Goal: Register for event/course

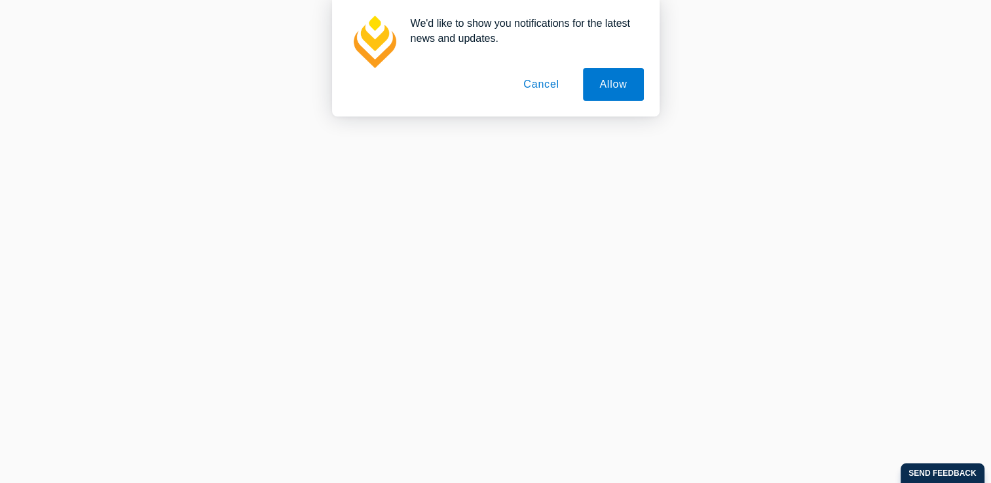
scroll to position [720, 0]
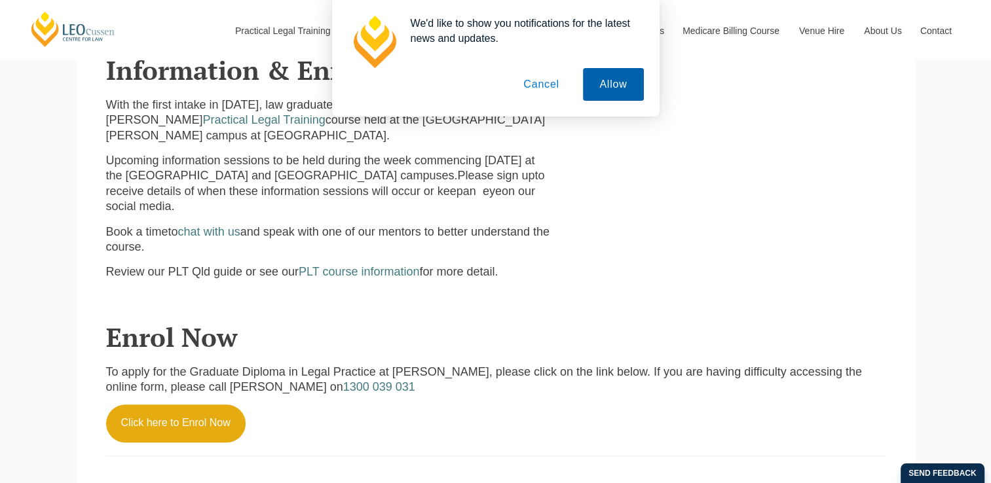
click at [618, 88] on button "Allow" at bounding box center [613, 84] width 60 height 33
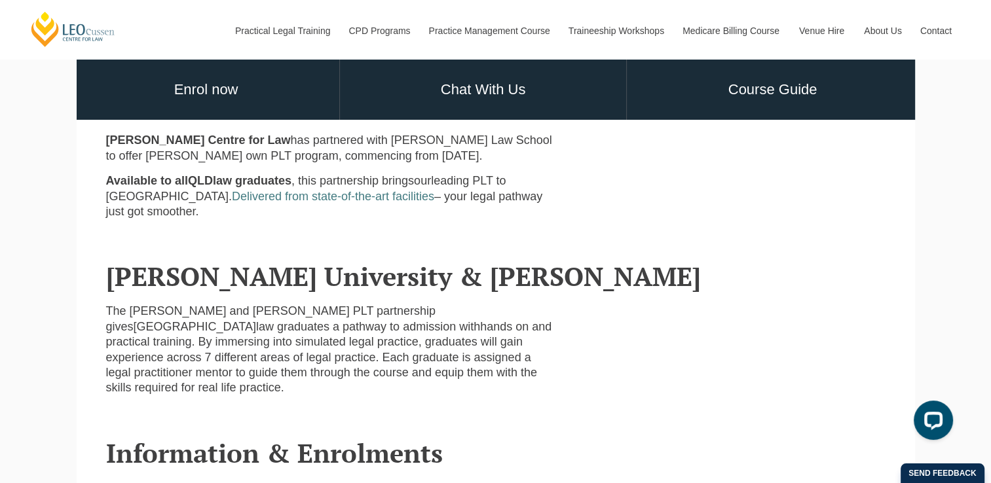
scroll to position [327, 0]
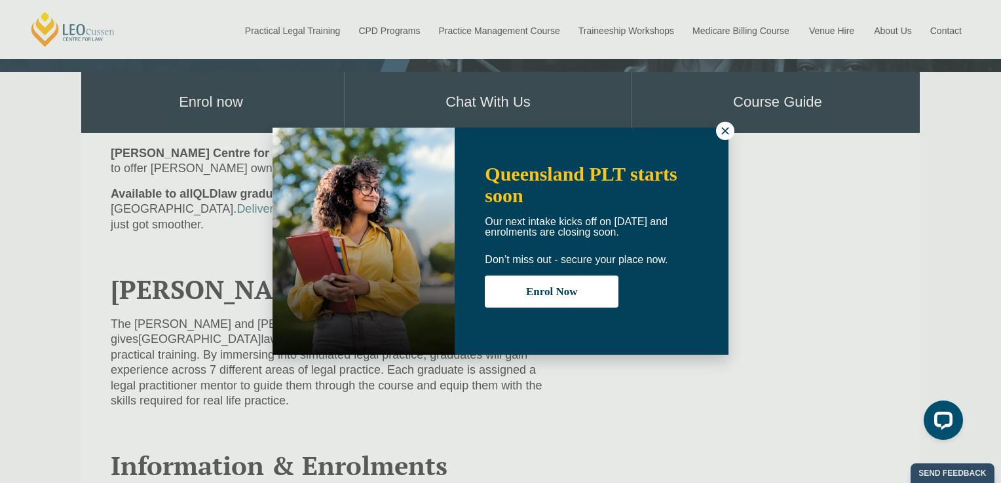
click at [725, 126] on icon at bounding box center [725, 131] width 12 height 12
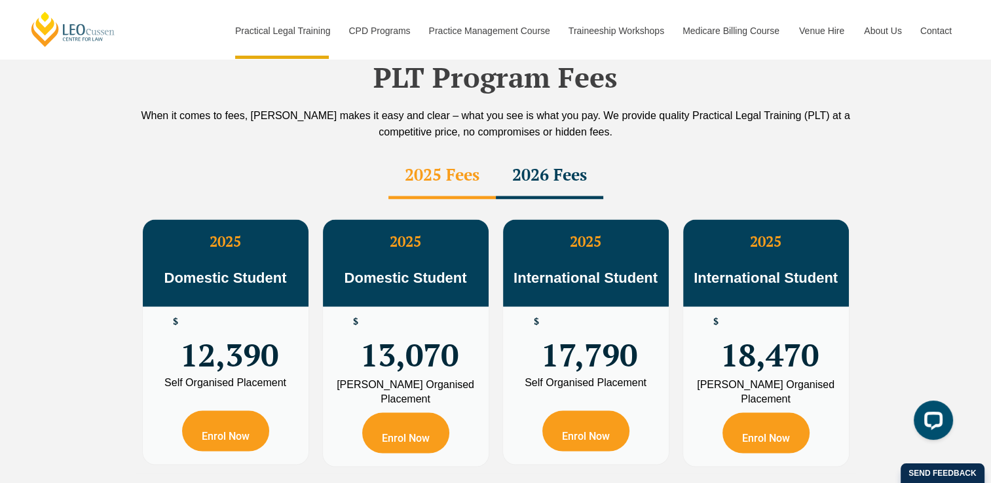
scroll to position [2357, 0]
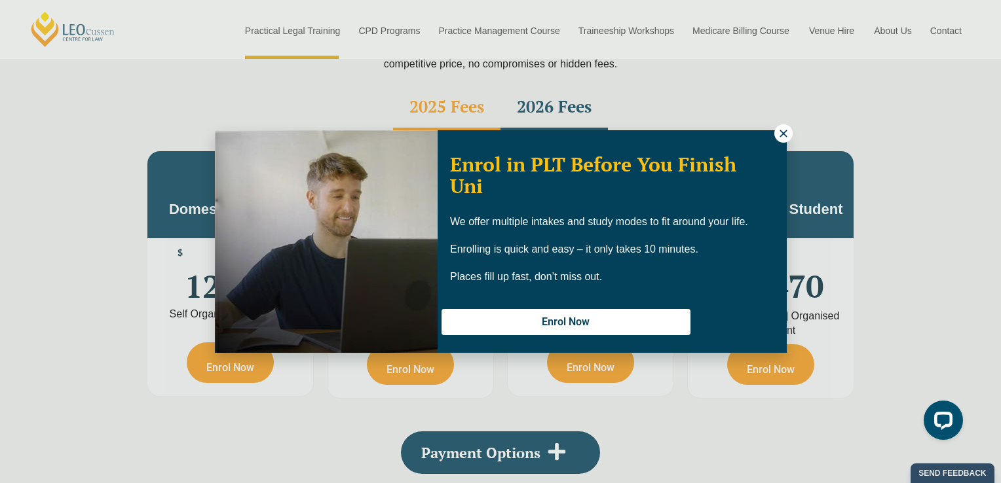
click at [775, 140] on div "Enrol in PLT Before You Finish Uni We offer multiple intakes and study modes to…" at bounding box center [611, 242] width 349 height 218
click at [775, 136] on button at bounding box center [783, 133] width 18 height 18
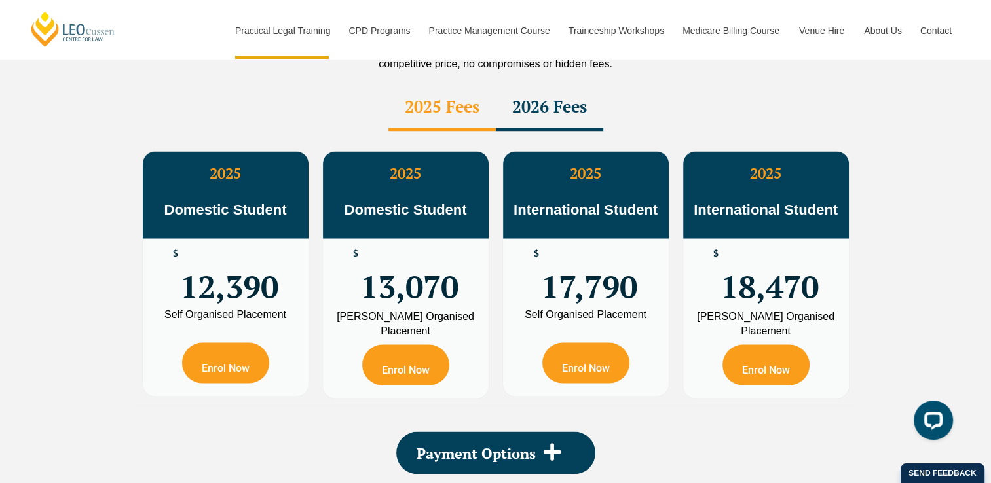
click at [576, 85] on div "2026 Fees" at bounding box center [549, 108] width 107 height 46
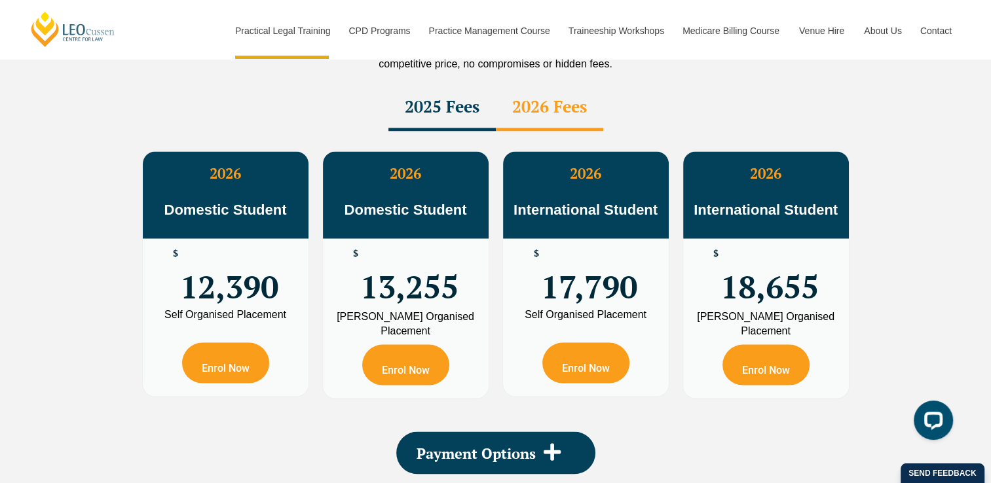
click at [458, 85] on div "2025 Fees" at bounding box center [441, 108] width 107 height 46
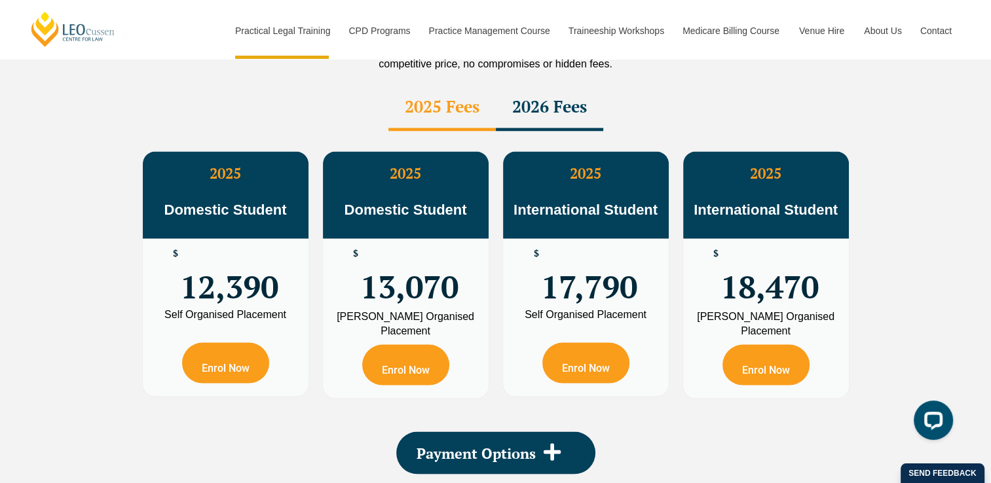
click at [526, 85] on div "2026 Fees" at bounding box center [549, 108] width 107 height 46
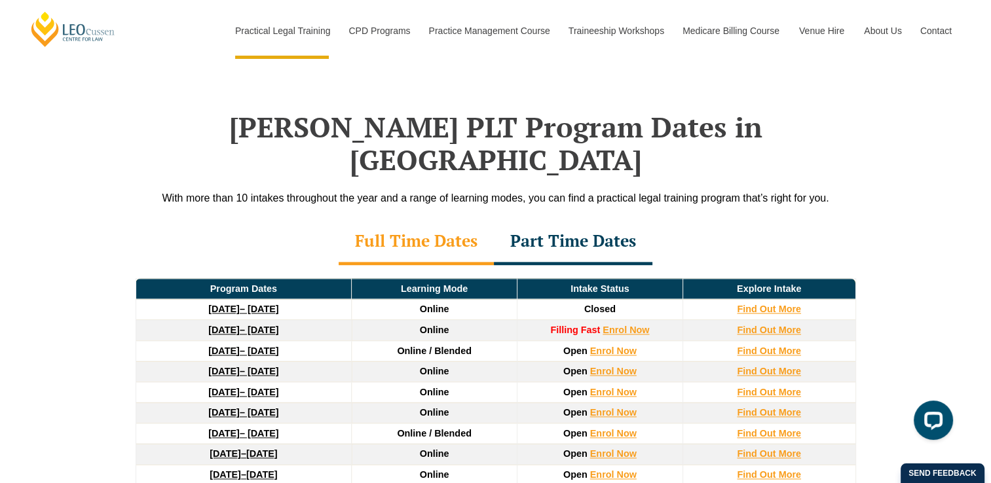
scroll to position [1637, 0]
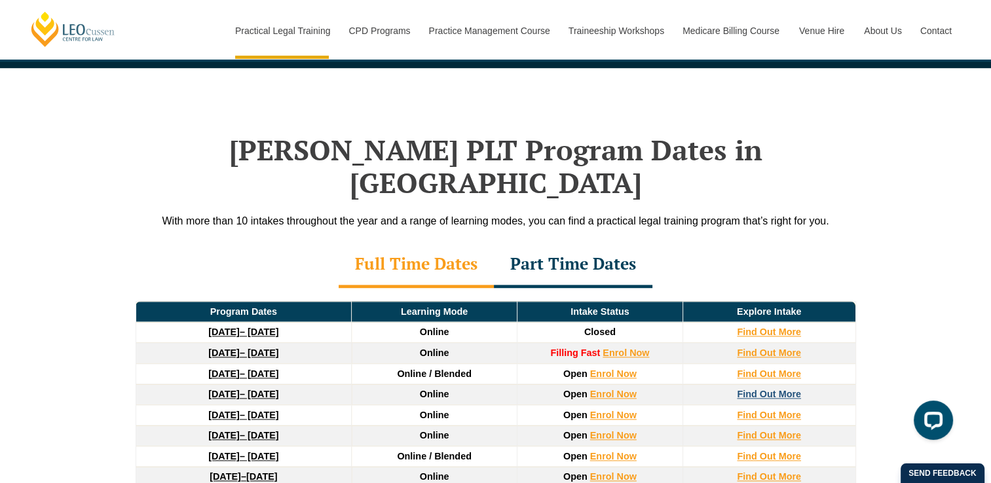
click at [770, 389] on strong "Find Out More" at bounding box center [769, 394] width 64 height 10
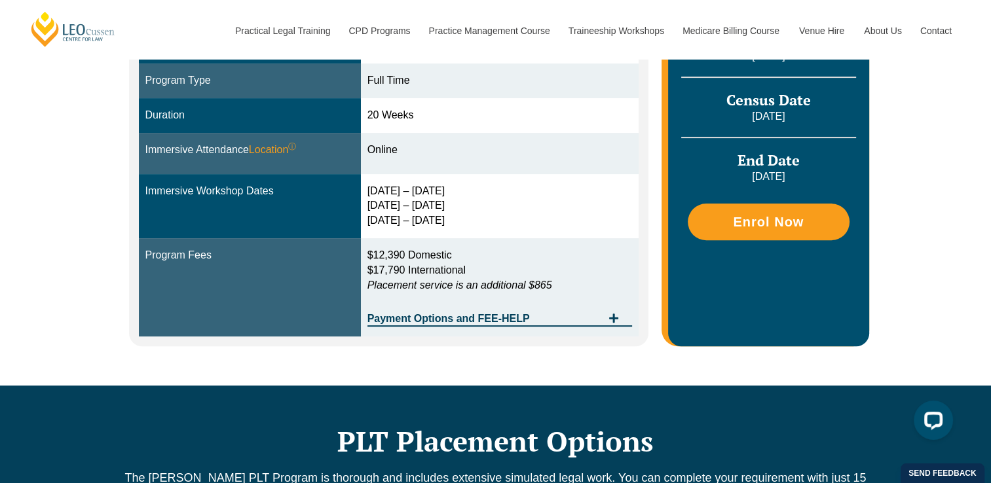
scroll to position [458, 0]
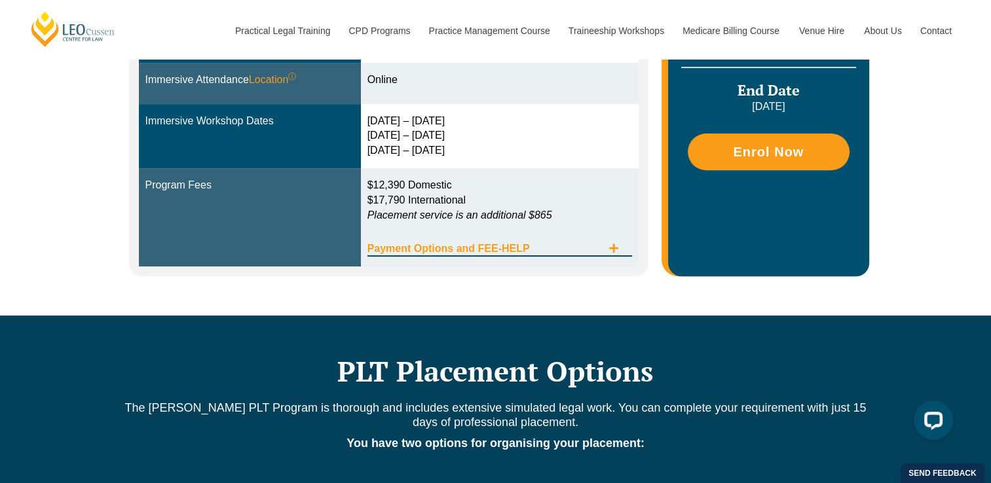
click at [621, 239] on div "Payment Options and FEE-HELP" at bounding box center [499, 243] width 265 height 27
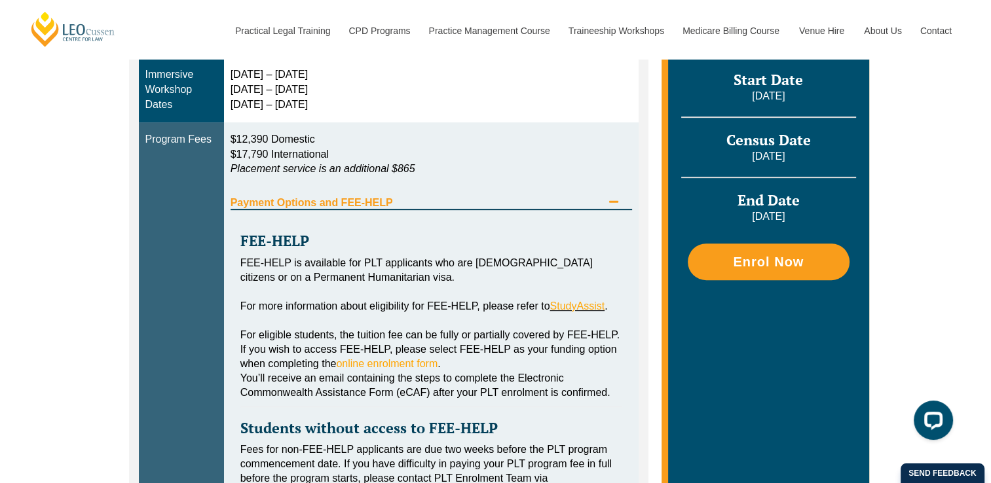
scroll to position [524, 0]
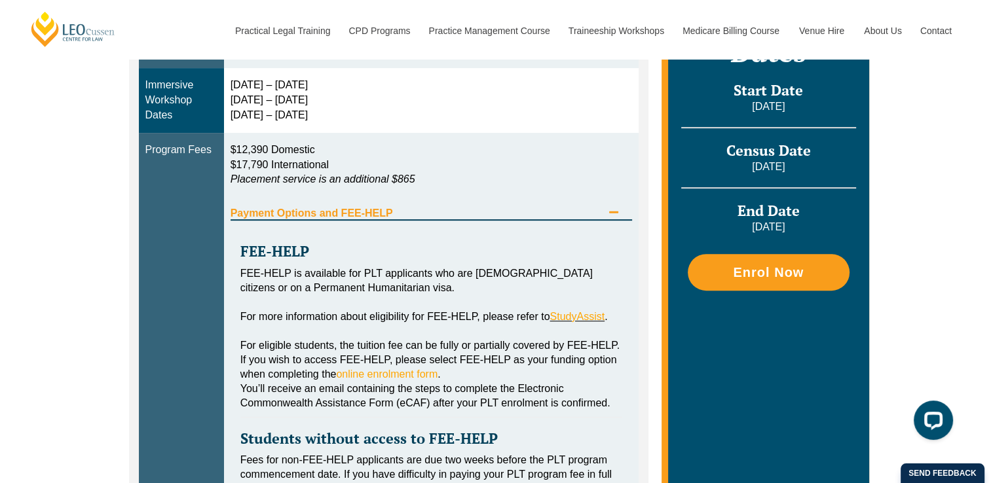
click at [611, 207] on icon "Tabs. Open items with Enter or Space, close with Escape and navigate using the …" at bounding box center [613, 212] width 10 height 10
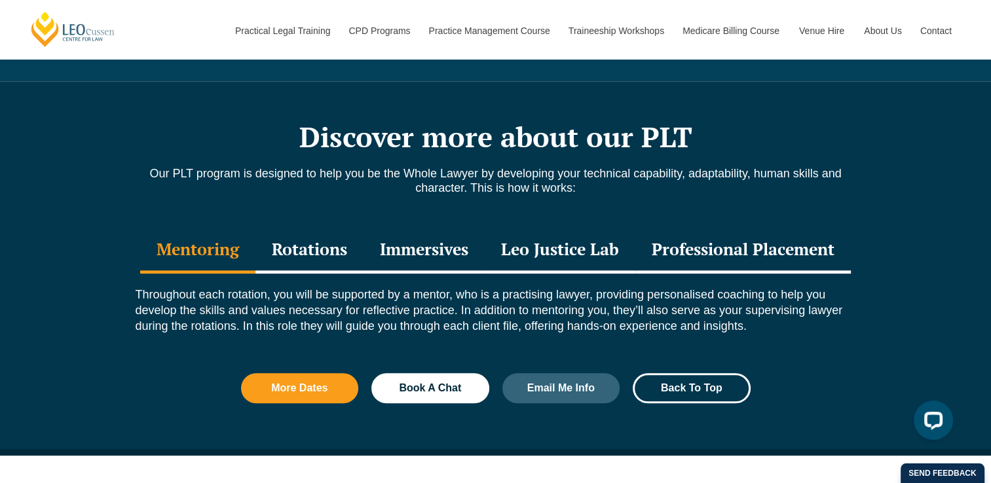
scroll to position [1375, 0]
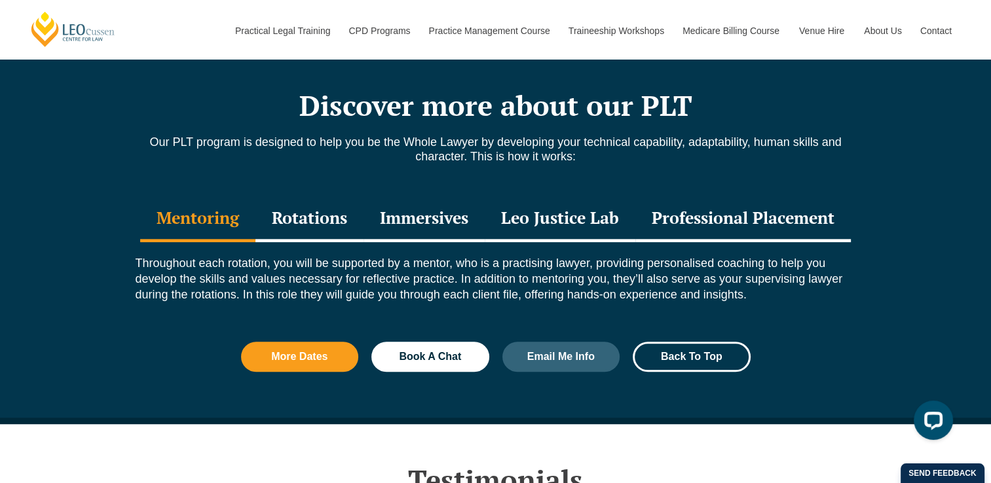
click at [321, 211] on div "Rotations" at bounding box center [309, 219] width 108 height 46
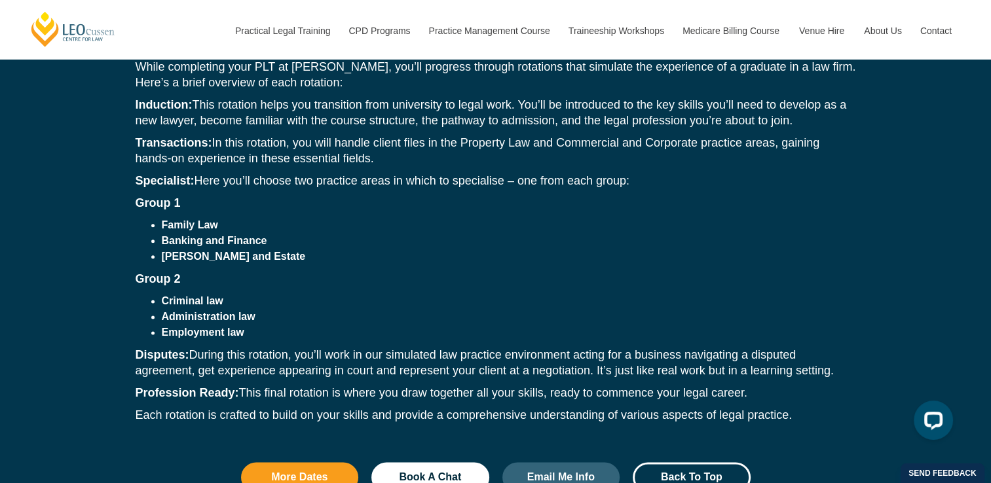
scroll to position [1506, 0]
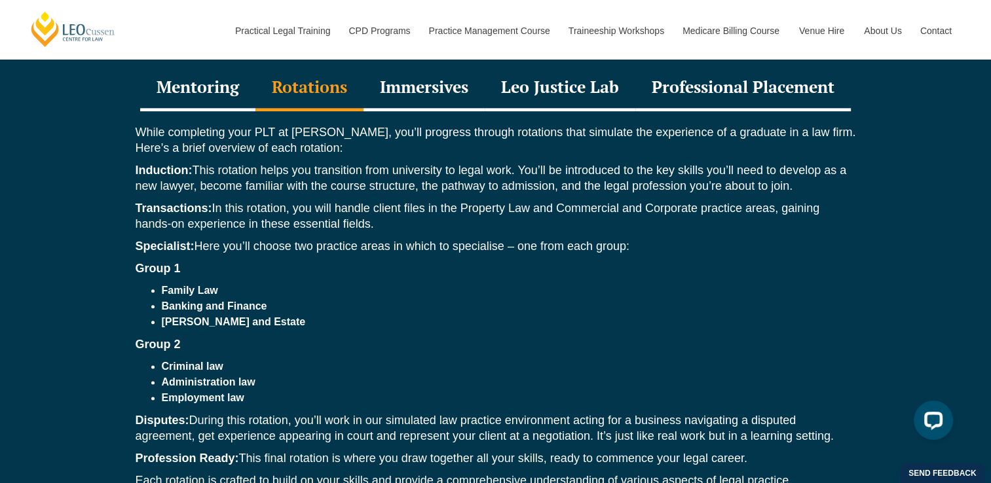
click at [449, 88] on div "Immersives" at bounding box center [423, 88] width 121 height 46
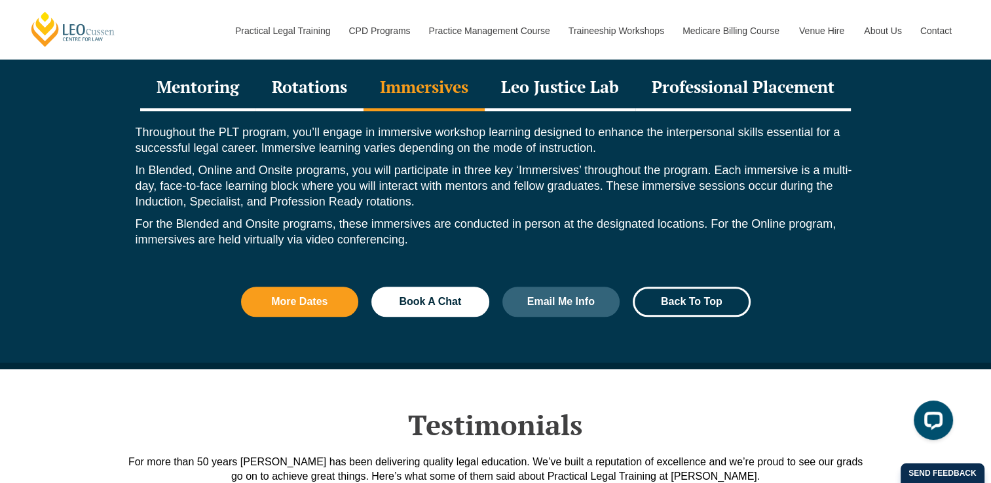
click at [539, 86] on div "Leo Justice Lab" at bounding box center [560, 88] width 151 height 46
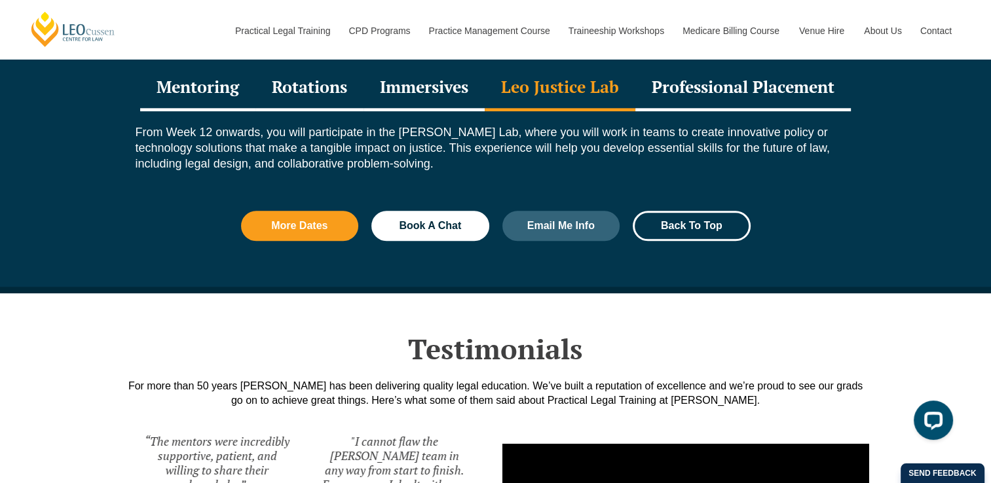
click at [711, 81] on div "Professional Placement" at bounding box center [742, 88] width 215 height 46
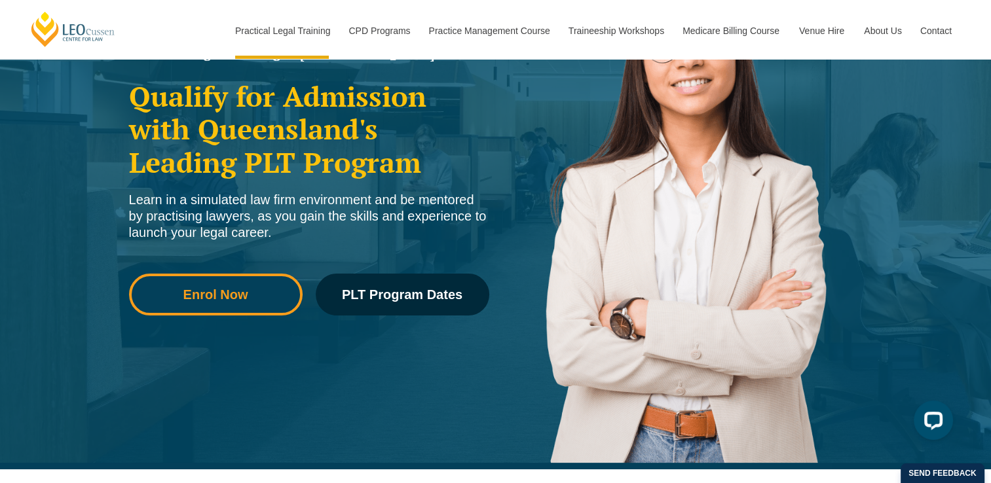
click at [277, 295] on span "Enrol Now" at bounding box center [215, 294] width 155 height 13
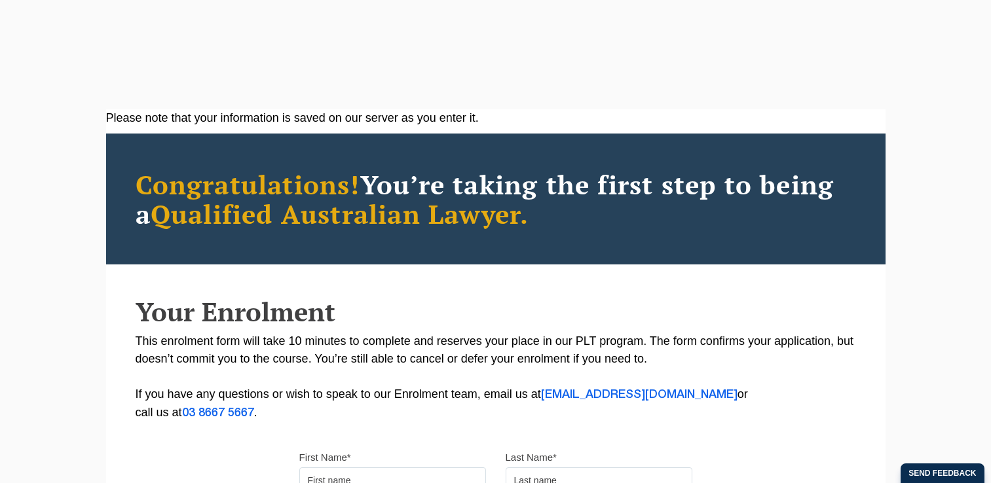
scroll to position [131, 0]
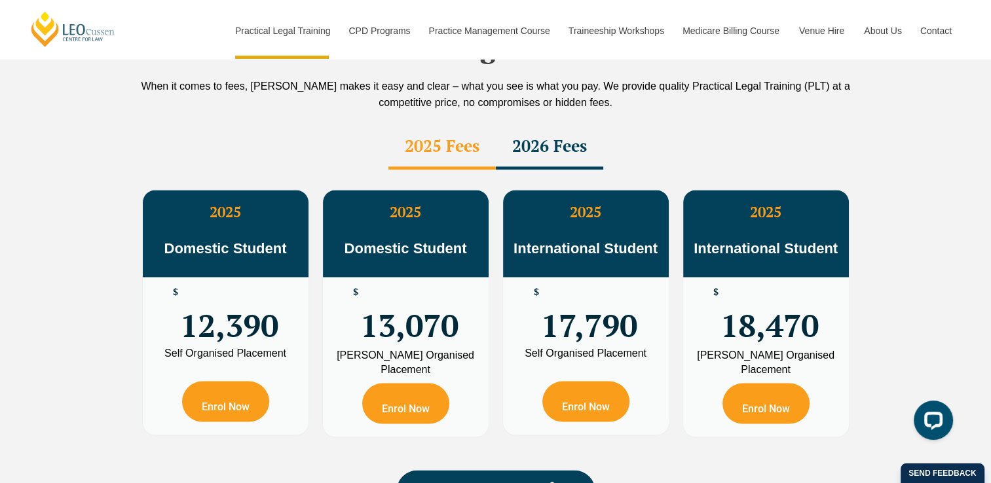
scroll to position [2357, 0]
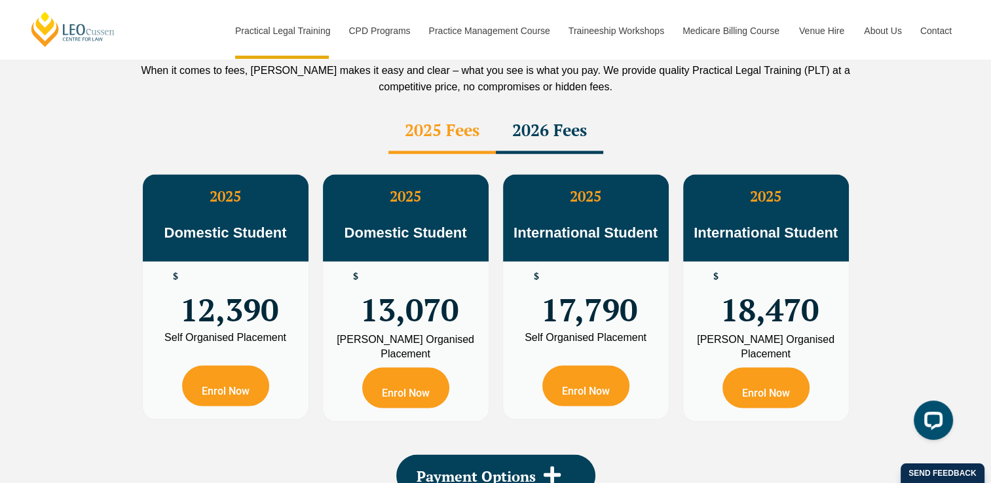
click at [540, 108] on div "2026 Fees" at bounding box center [549, 131] width 107 height 46
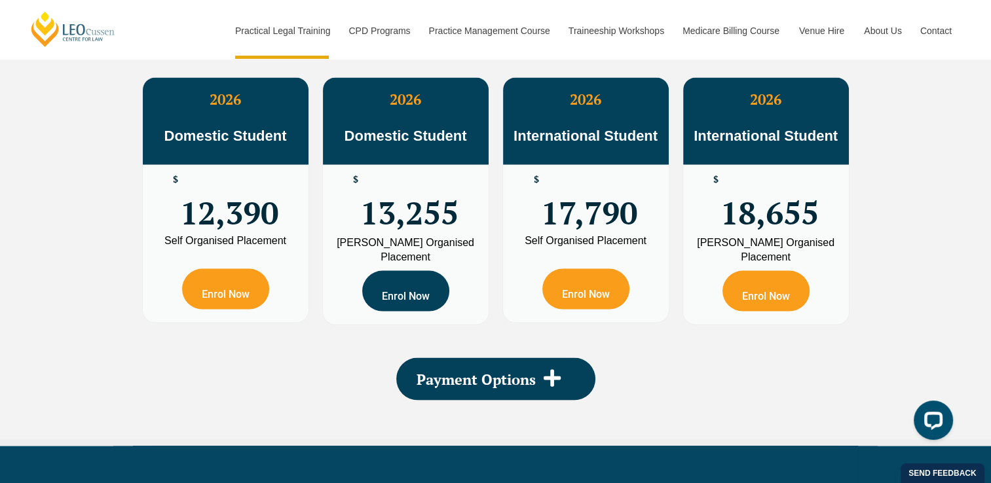
scroll to position [2554, 0]
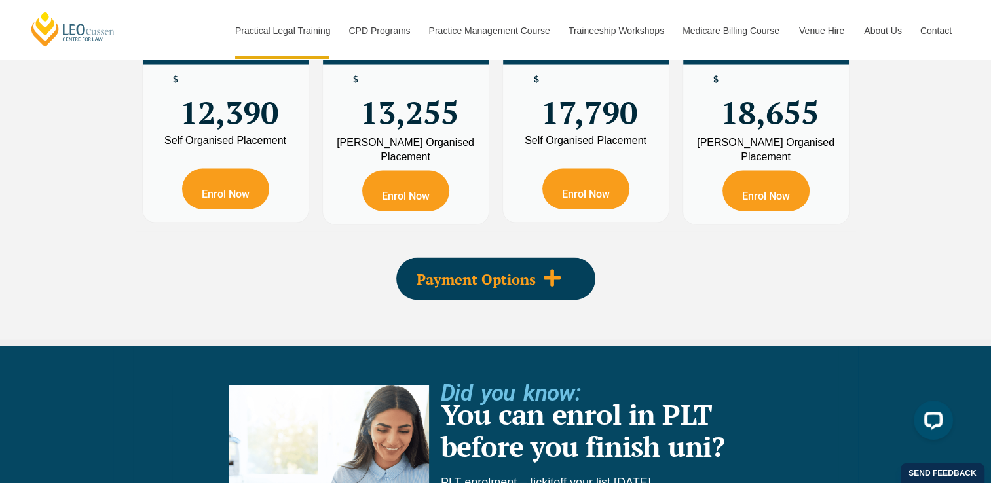
click at [462, 258] on div "Payment Options" at bounding box center [495, 279] width 199 height 43
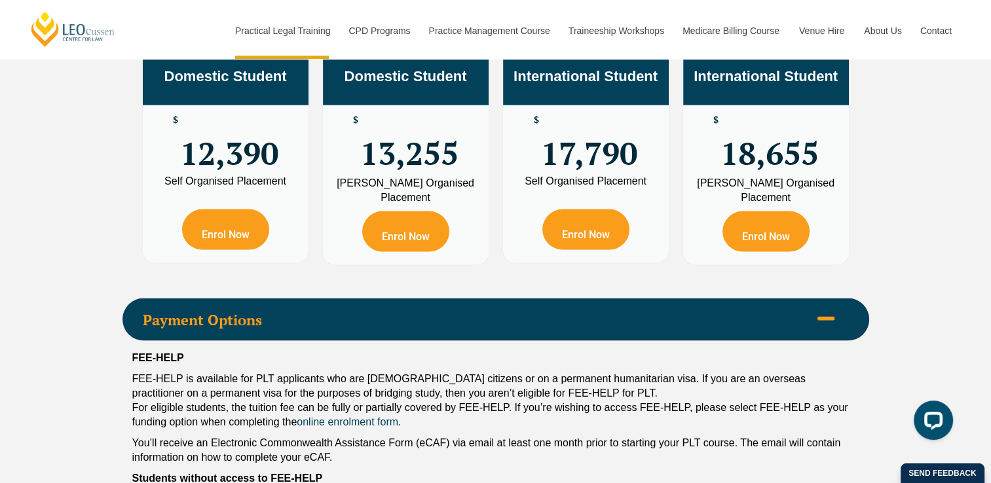
scroll to position [2488, 0]
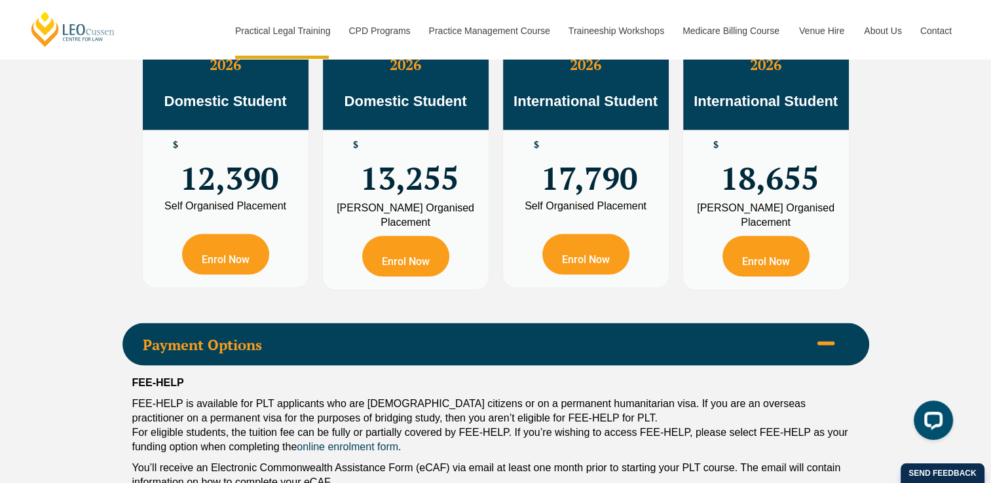
click at [454, 338] on span "Payment Options" at bounding box center [476, 345] width 667 height 14
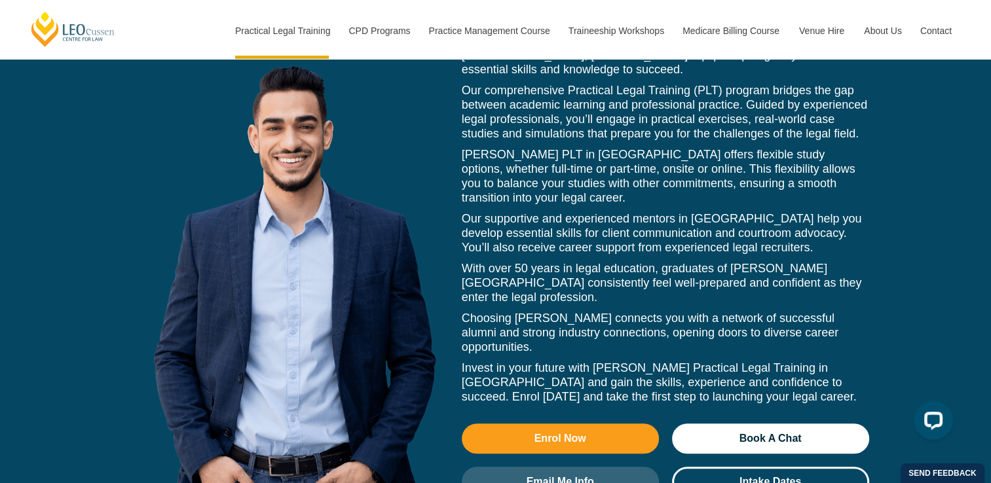
scroll to position [6090, 0]
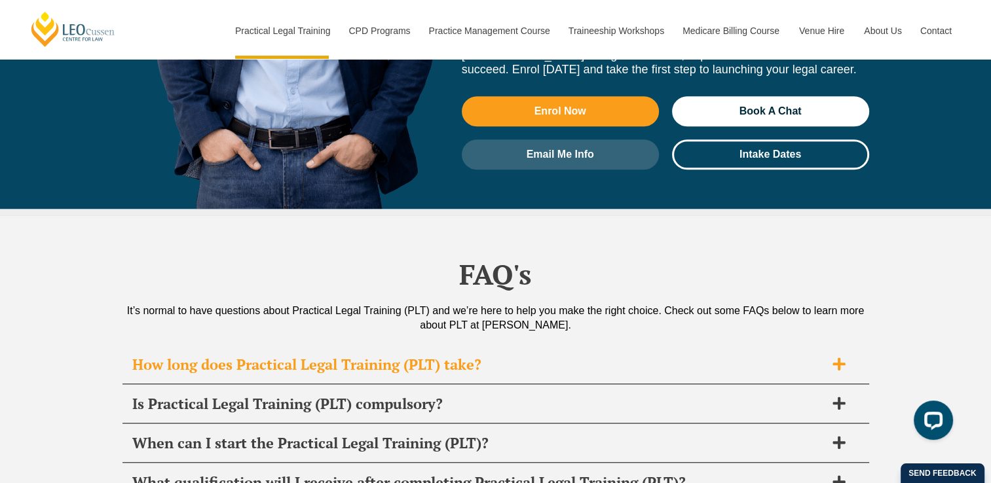
click at [165, 356] on h2 "How long does Practical Legal Training (PLT) take?" at bounding box center [478, 365] width 693 height 18
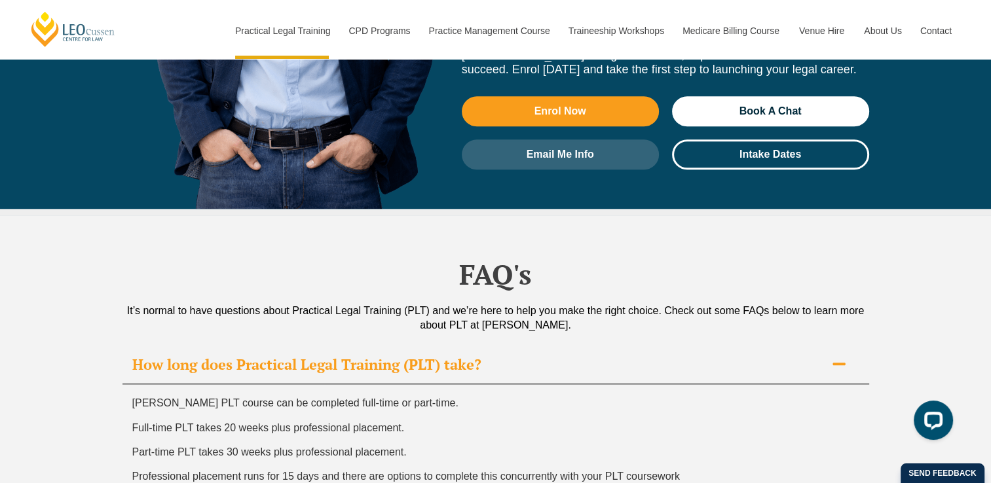
click at [165, 356] on h2 "How long does Practical Legal Training (PLT) take?" at bounding box center [478, 365] width 693 height 18
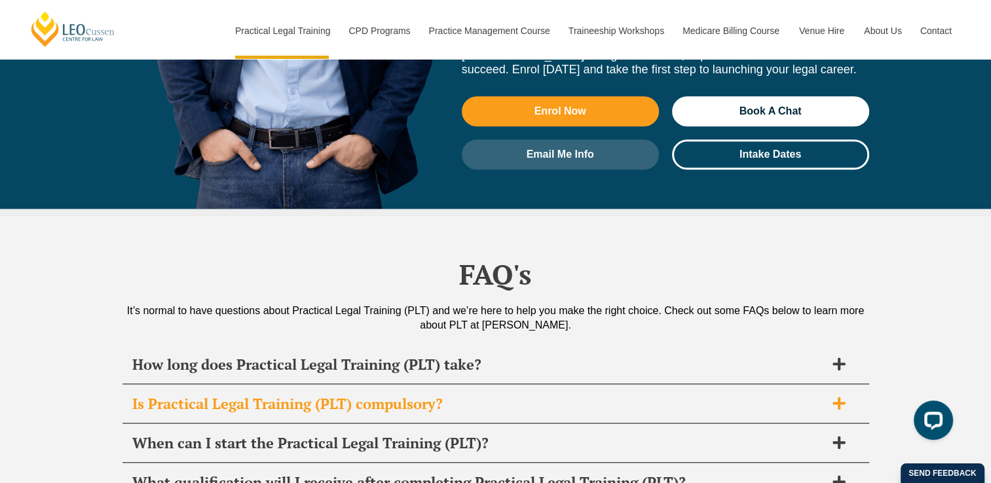
scroll to position [6221, 0]
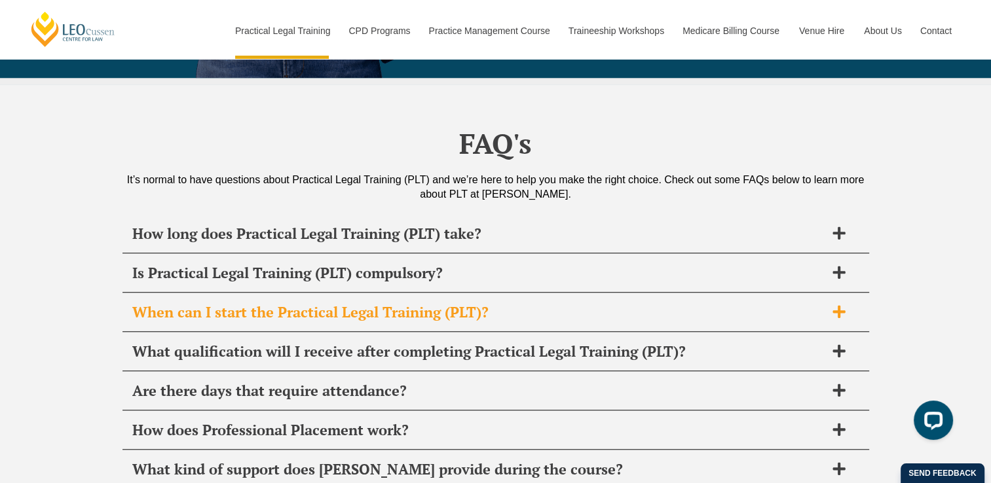
click at [173, 303] on h2 "When can I start the Practical Legal Training (PLT)?" at bounding box center [478, 312] width 693 height 18
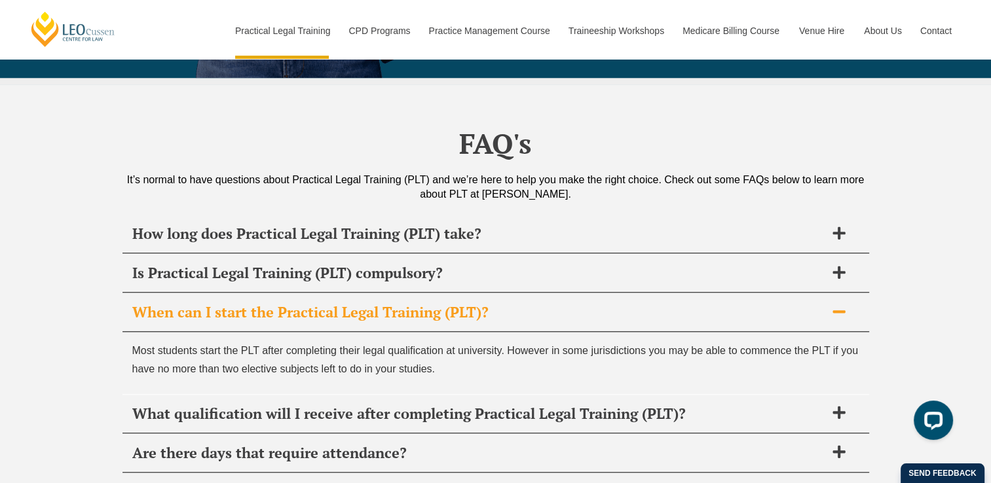
click at [173, 303] on h2 "When can I start the Practical Legal Training (PLT)?" at bounding box center [478, 312] width 693 height 18
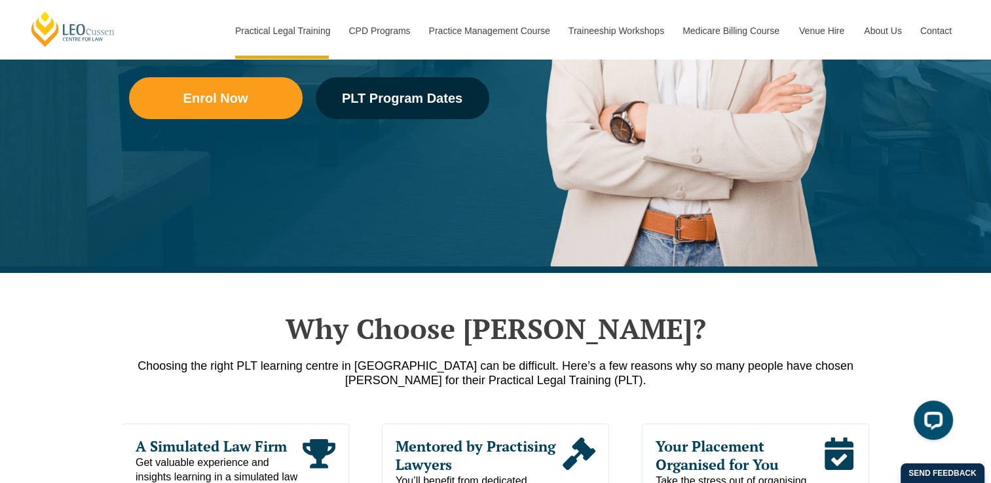
scroll to position [0, 0]
